Goal: Find specific page/section: Find specific page/section

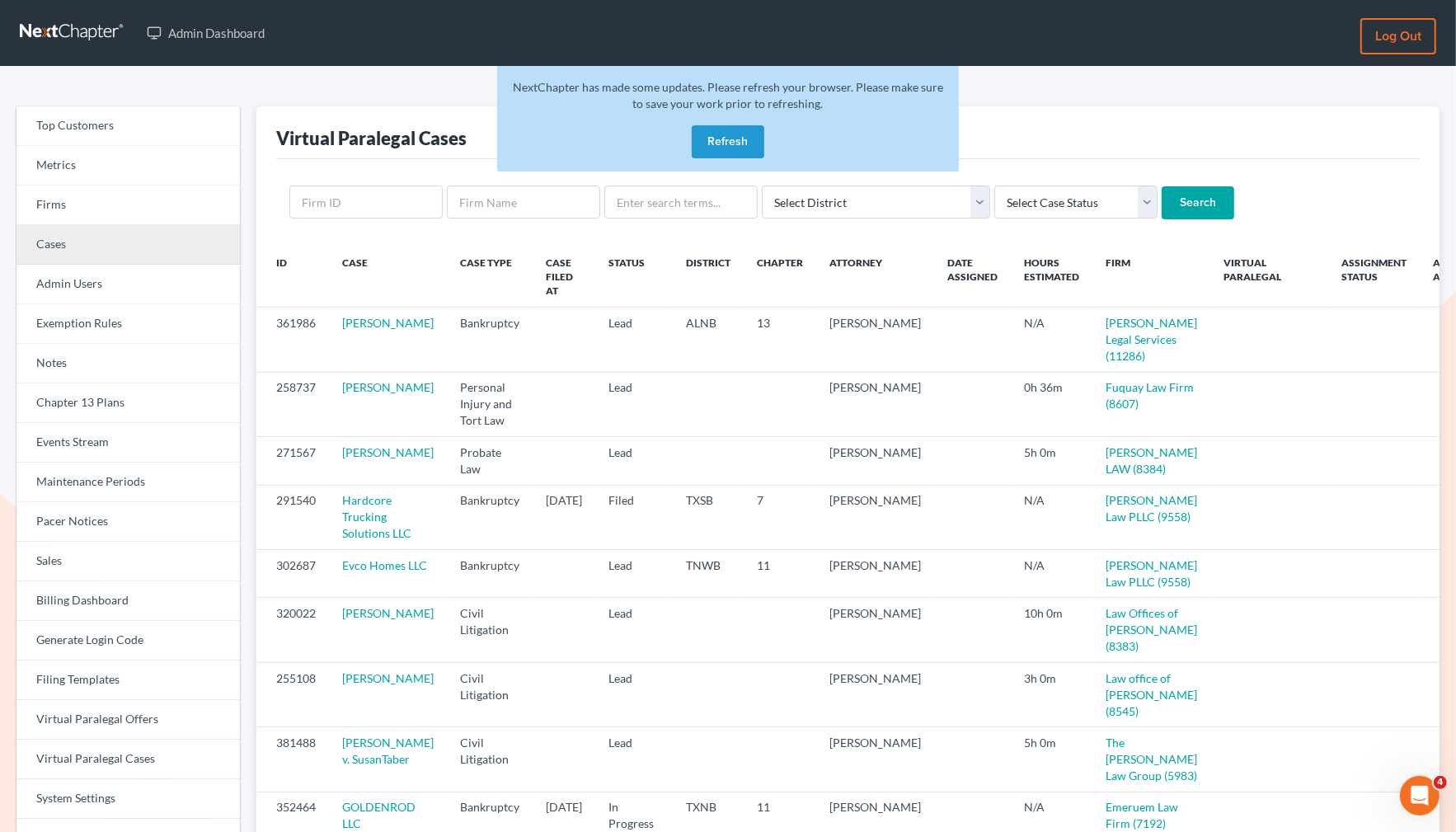
click at [52, 250] on link "Cases" at bounding box center [128, 244] width 224 height 40
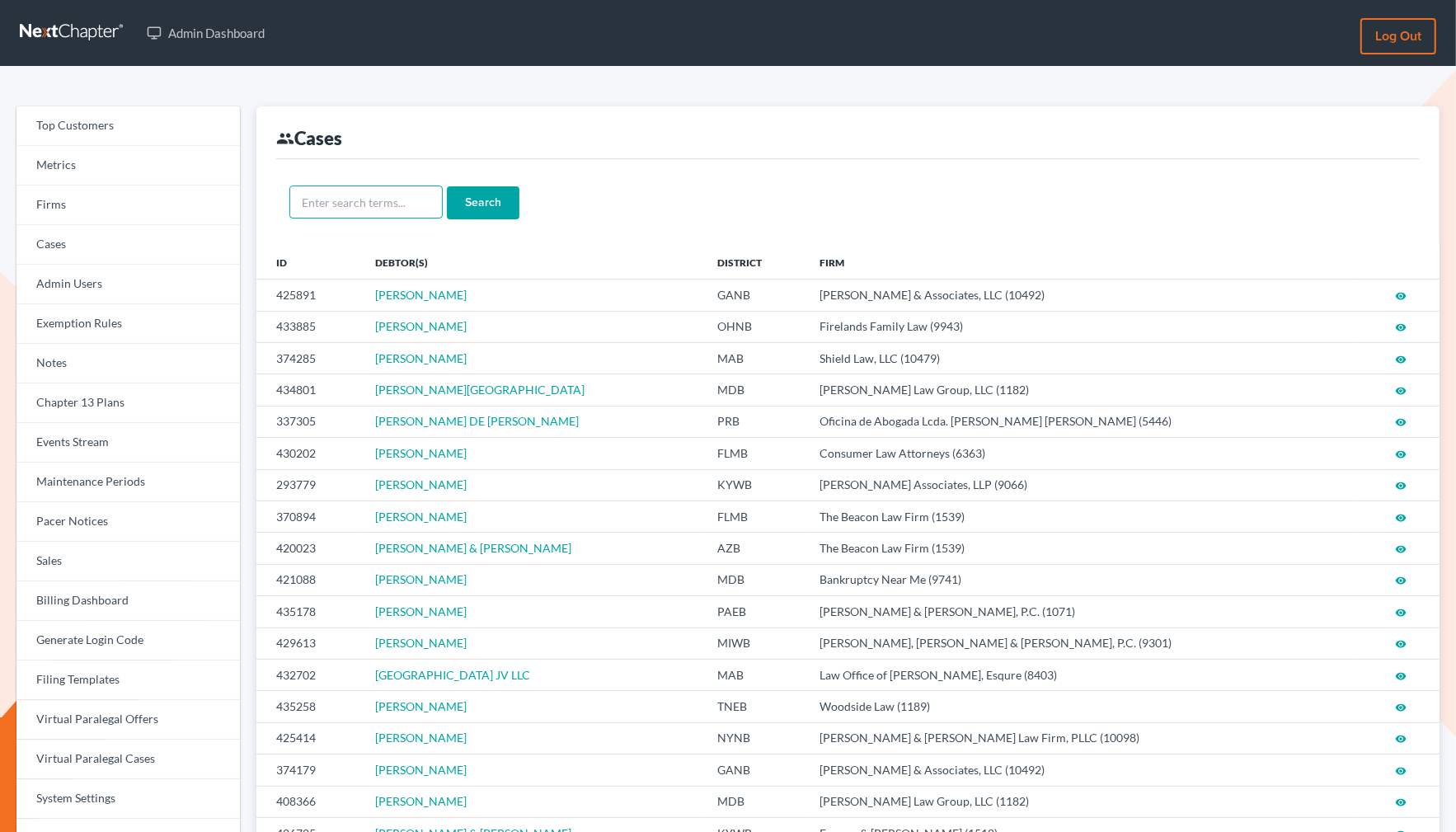
click at [347, 197] on input "text" at bounding box center [366, 202] width 154 height 33
paste input "David Pitts"
type input "David Pitts"
click at [447, 186] on input "Search" at bounding box center [483, 202] width 73 height 33
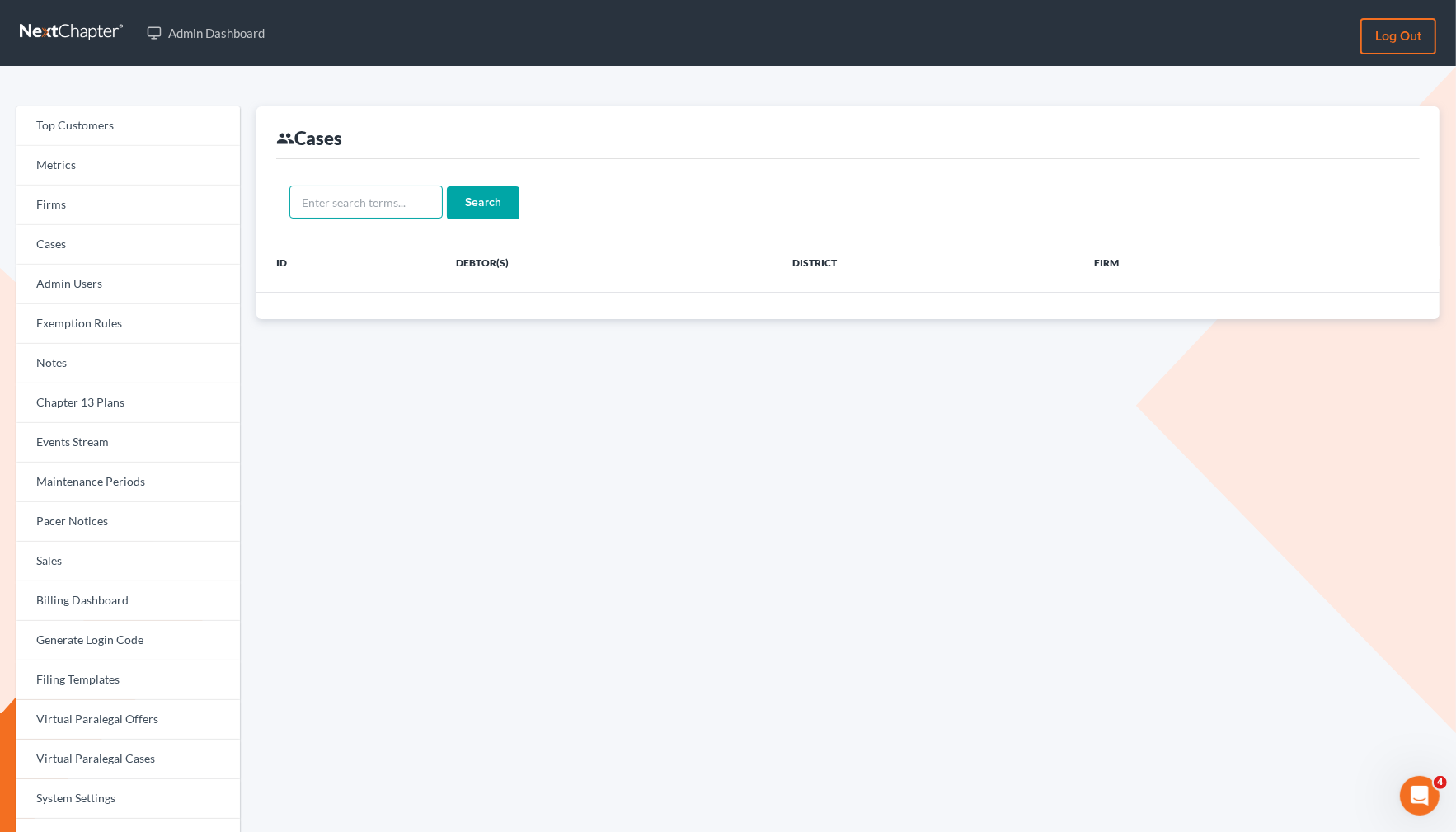
click at [355, 205] on input "text" at bounding box center [366, 202] width 154 height 33
paste input "[PERSON_NAME]"
type input "David Pitts"
